Goal: Navigation & Orientation: Find specific page/section

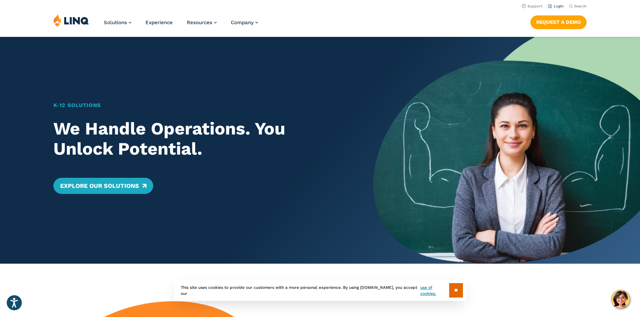
click at [555, 7] on link "Login" at bounding box center [556, 6] width 16 height 4
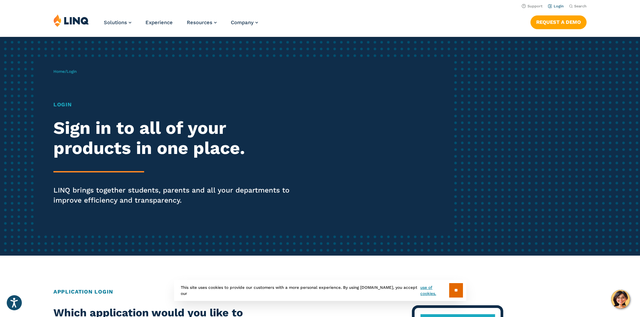
click at [558, 6] on link "Login" at bounding box center [556, 6] width 16 height 4
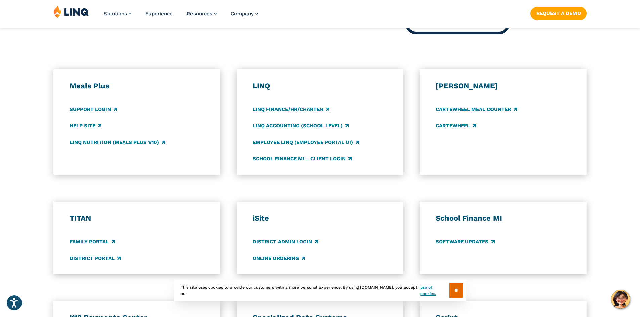
scroll to position [436, 0]
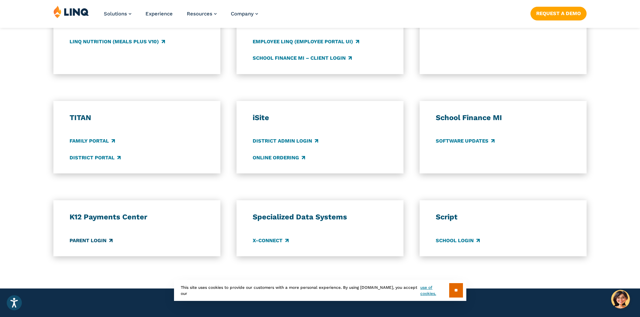
click at [93, 241] on link "Parent Login" at bounding box center [90, 240] width 43 height 7
